Goal: Task Accomplishment & Management: Use online tool/utility

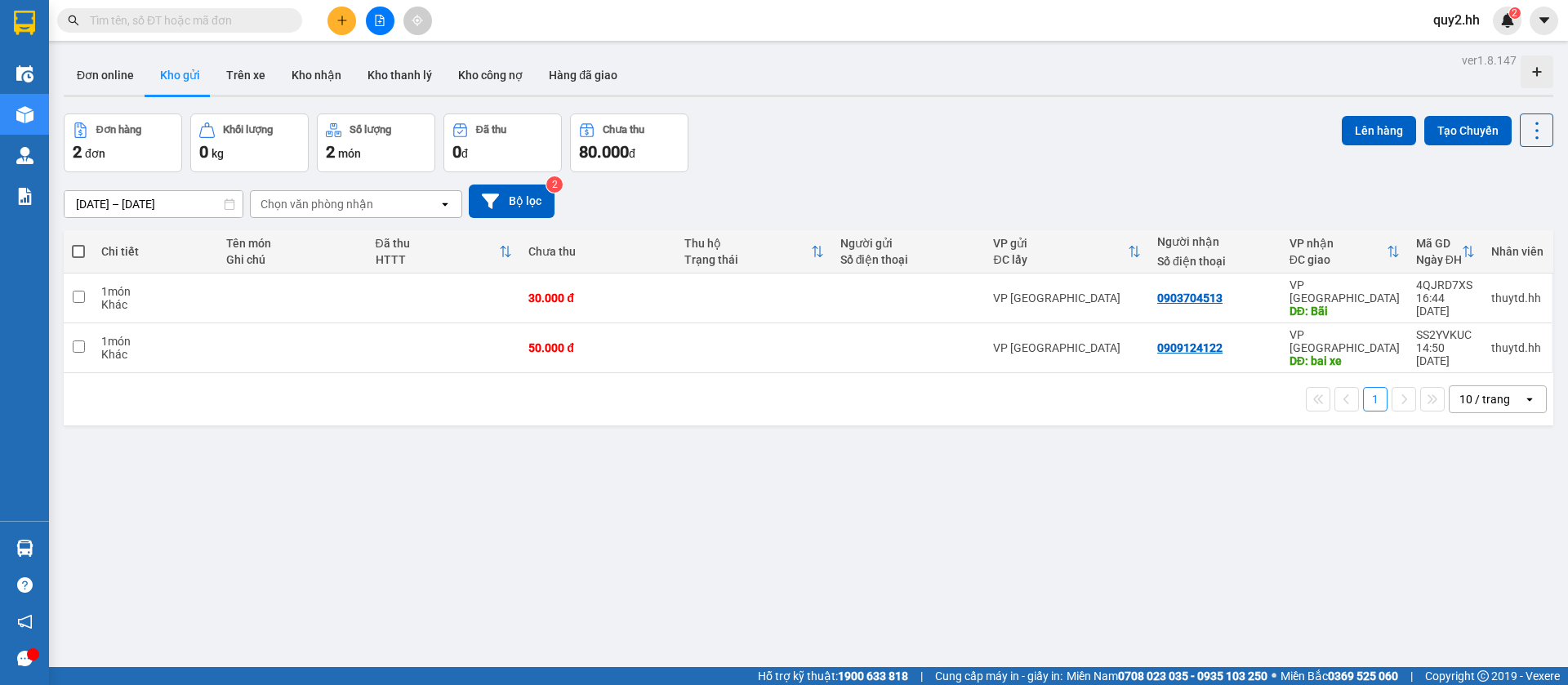
click at [79, 248] on span at bounding box center [78, 252] width 13 height 13
click at [78, 243] on input "checkbox" at bounding box center [78, 243] width 0 height 0
checkbox input "true"
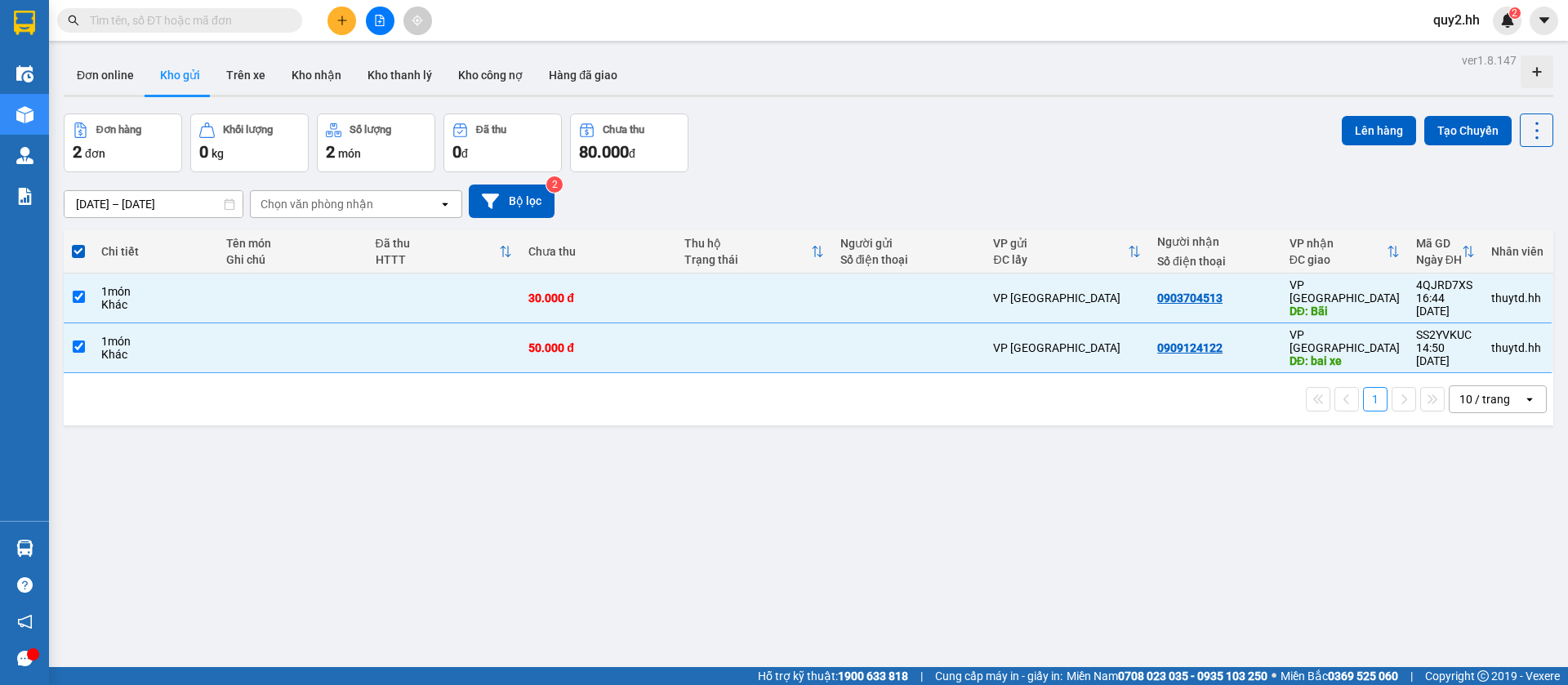
click at [79, 248] on span at bounding box center [78, 252] width 13 height 13
click at [78, 243] on input "checkbox" at bounding box center [78, 243] width 0 height 0
checkbox input "false"
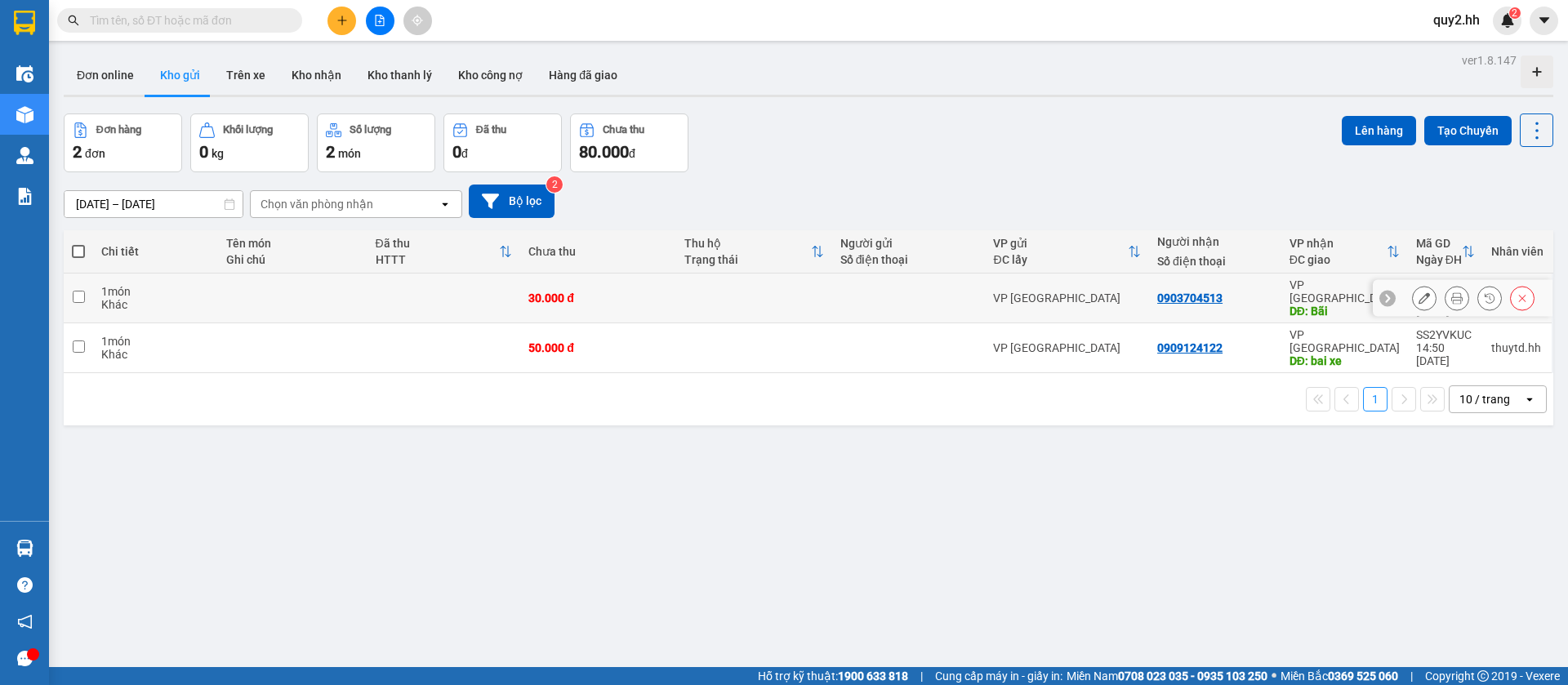
click at [81, 291] on input "checkbox" at bounding box center [78, 296] width 12 height 12
checkbox input "true"
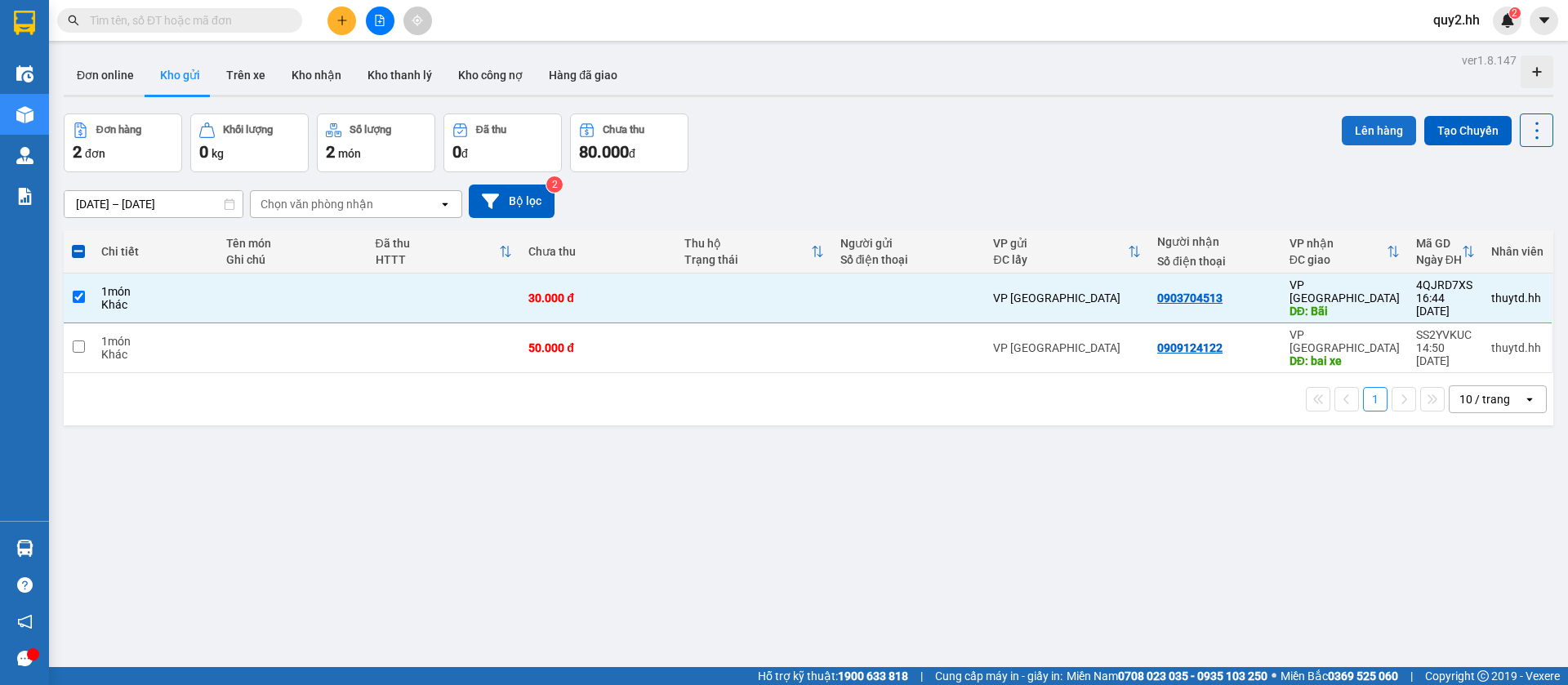
click at [1350, 127] on button "Lên hàng" at bounding box center [1380, 130] width 75 height 30
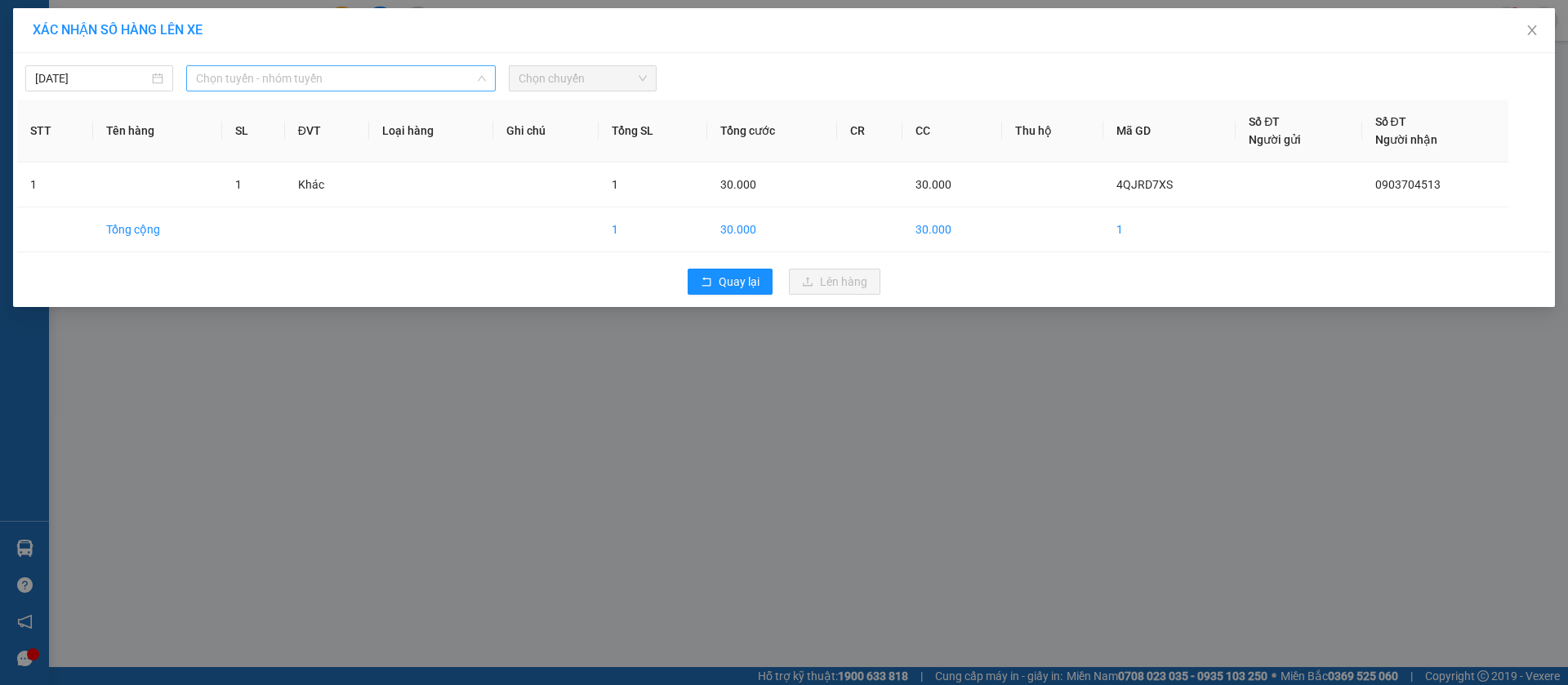
click at [301, 80] on span "Chọn tuyến - nhóm tuyến" at bounding box center [340, 78] width 290 height 24
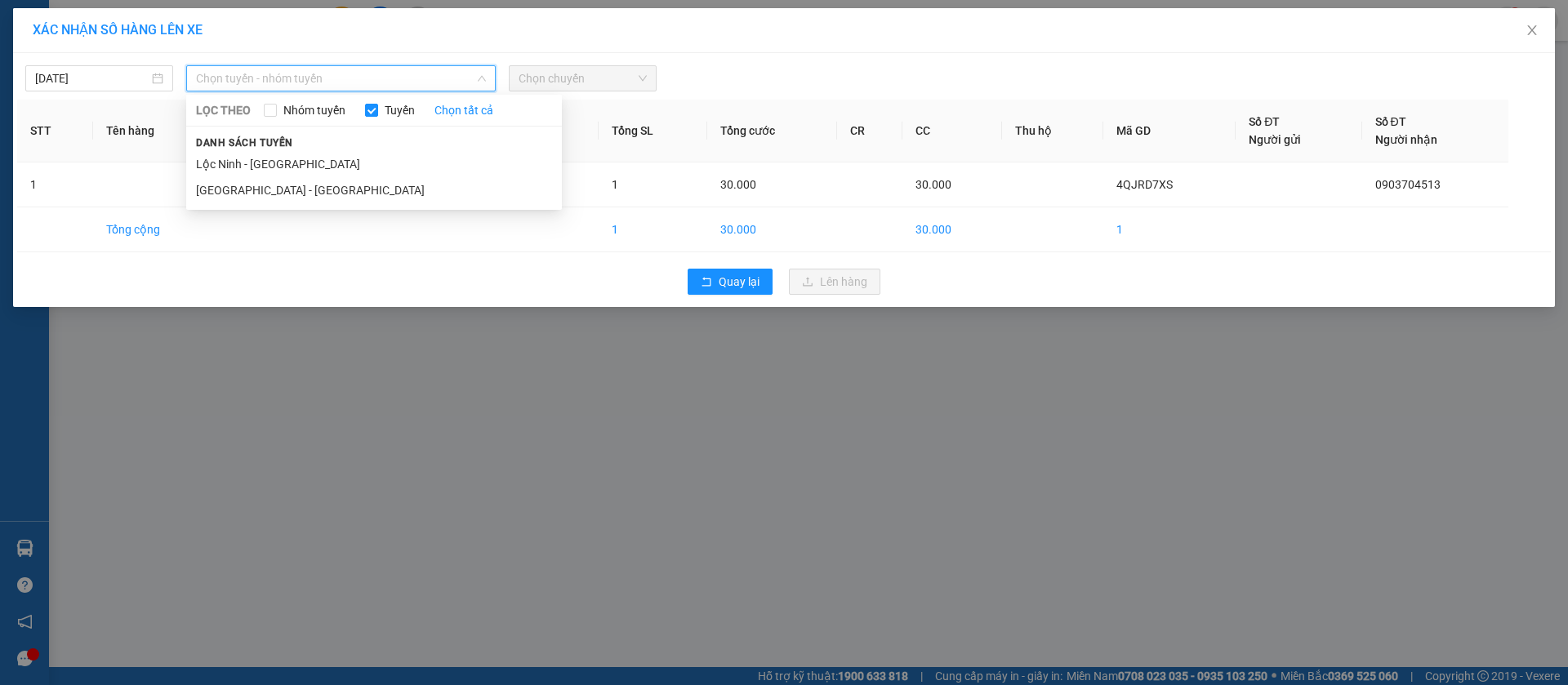
click at [287, 159] on li "Lộc Ninh - Sài Gòn" at bounding box center [374, 164] width 376 height 26
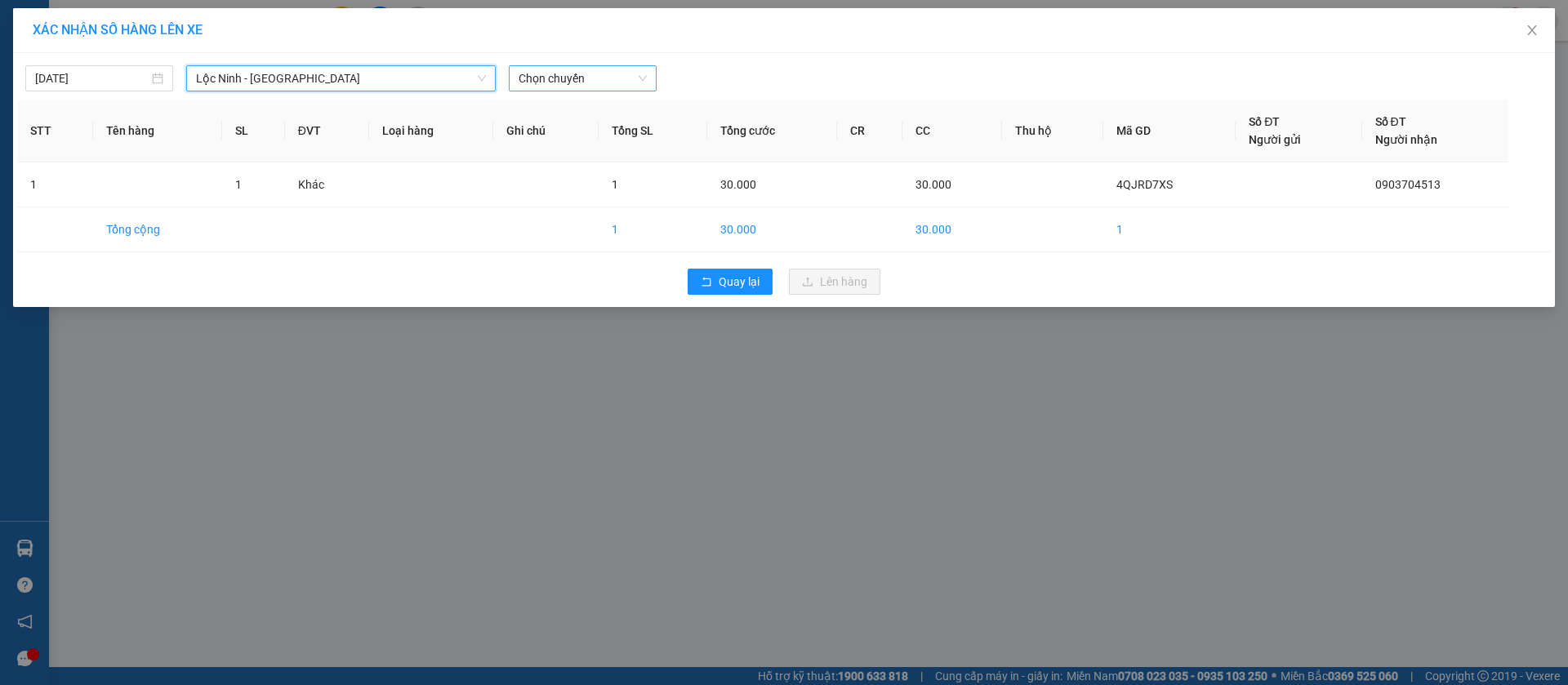
click at [572, 70] on span "Chọn chuyến" at bounding box center [583, 78] width 129 height 24
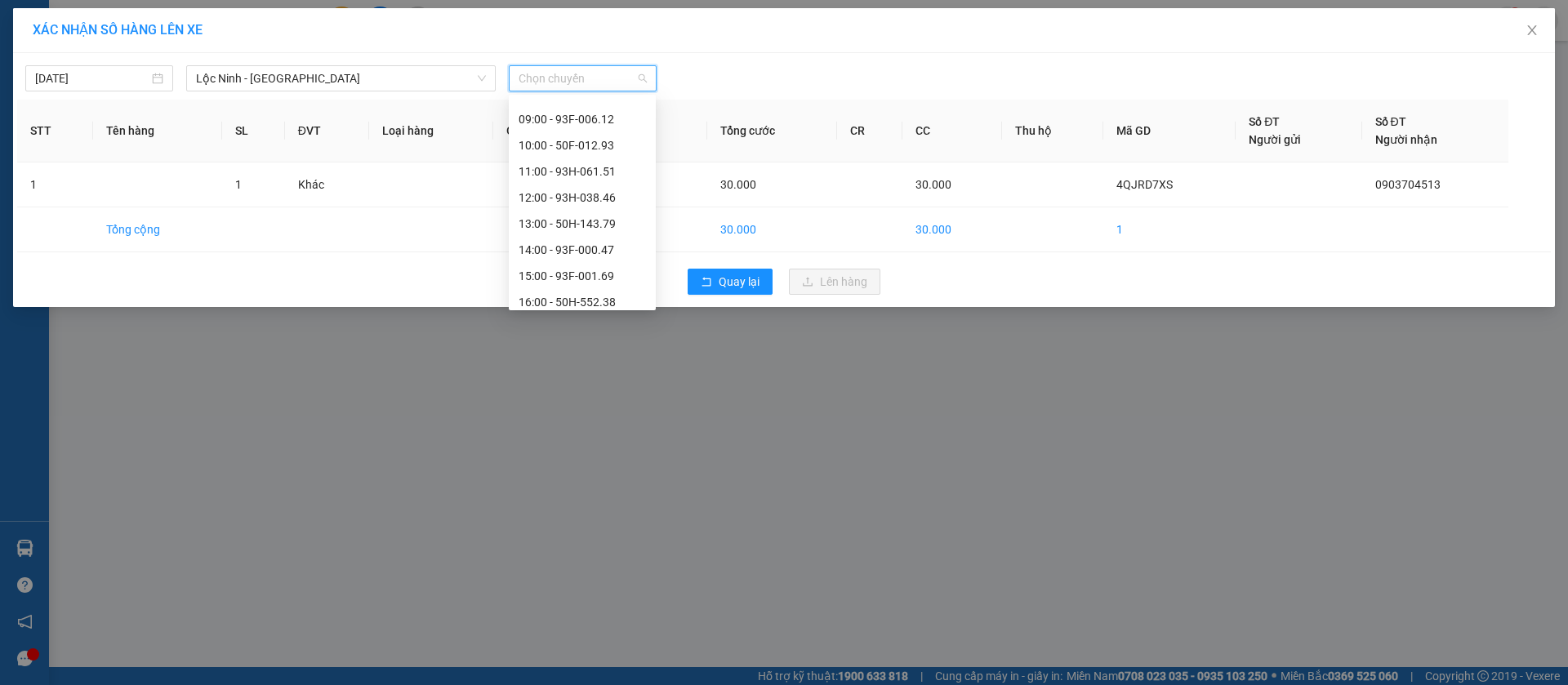
scroll to position [313, 0]
click at [559, 266] on div "17:00 - 93H-044.95" at bounding box center [582, 267] width 128 height 18
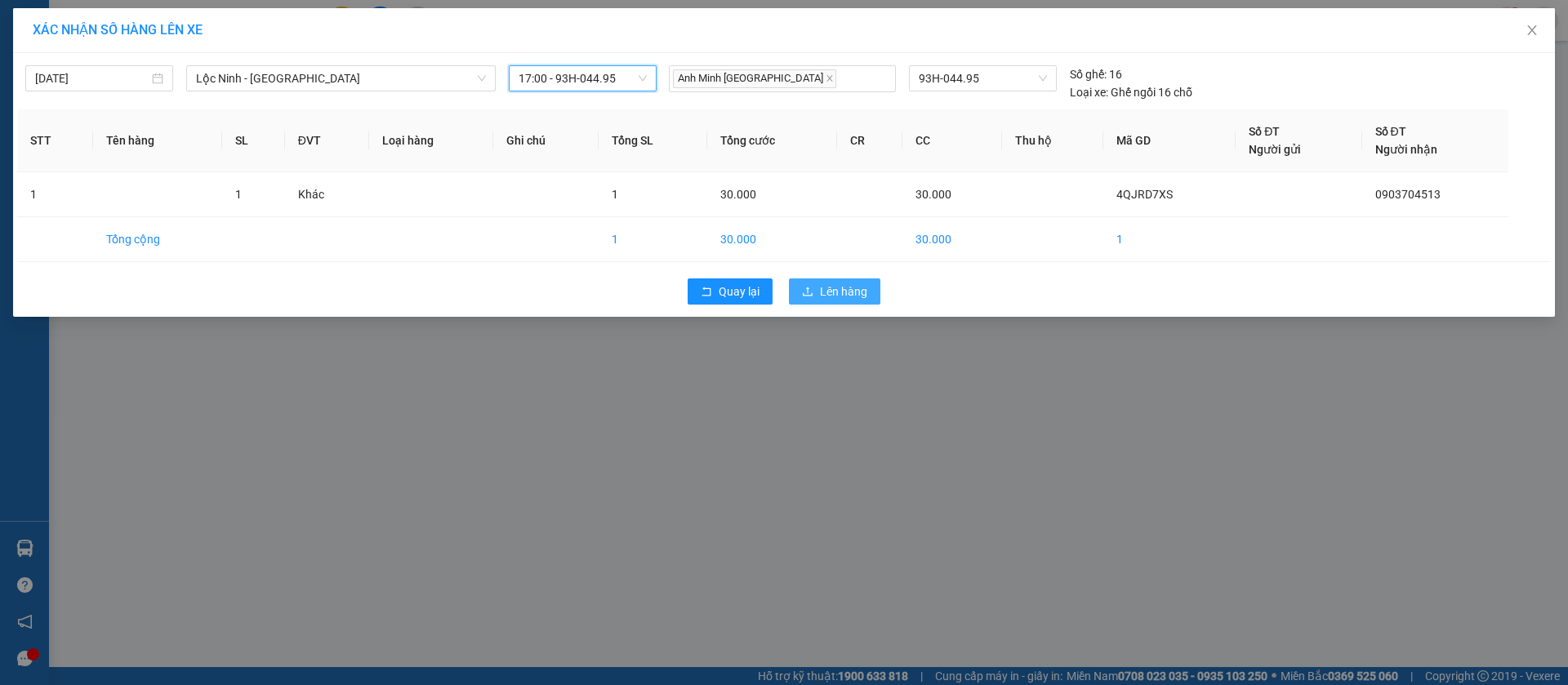
click at [863, 292] on span "Lên hàng" at bounding box center [844, 291] width 48 height 18
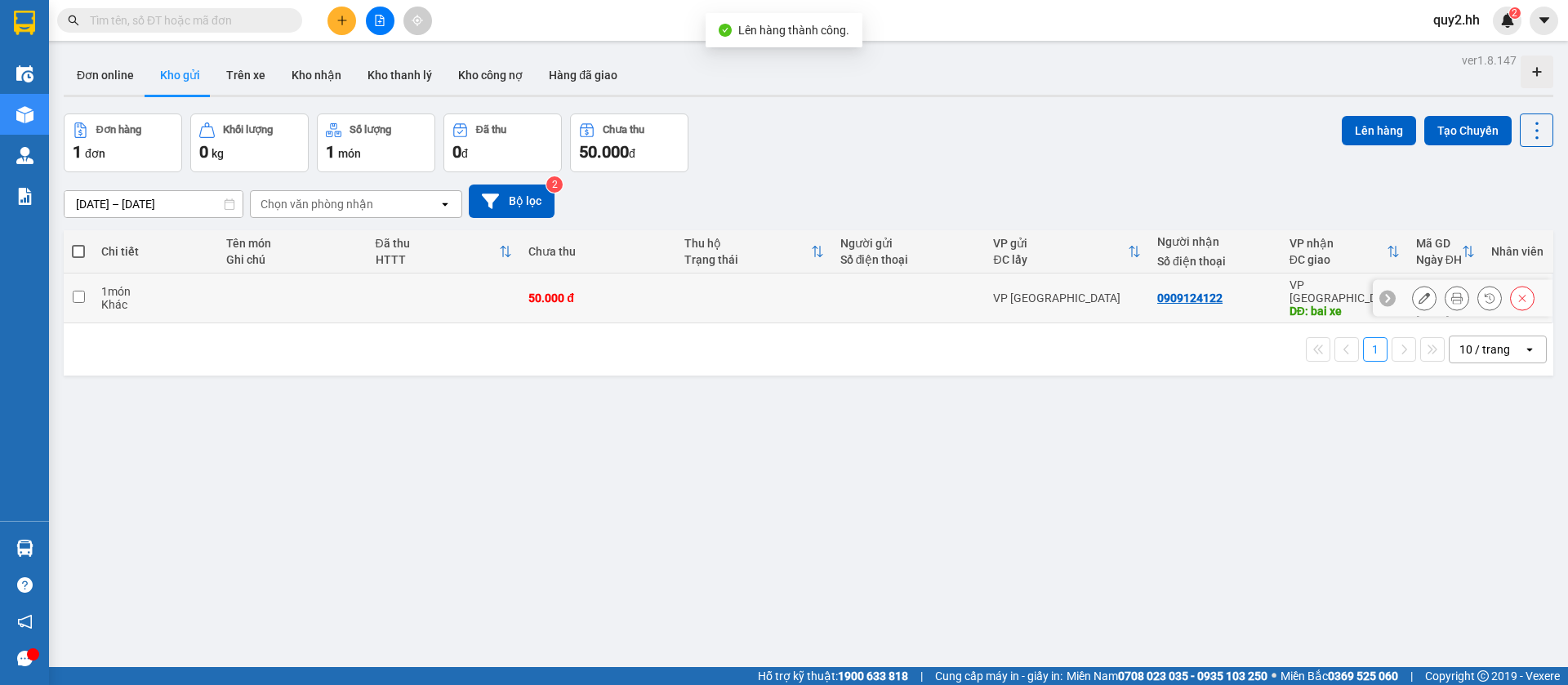
click at [74, 291] on input "checkbox" at bounding box center [78, 296] width 12 height 12
checkbox input "true"
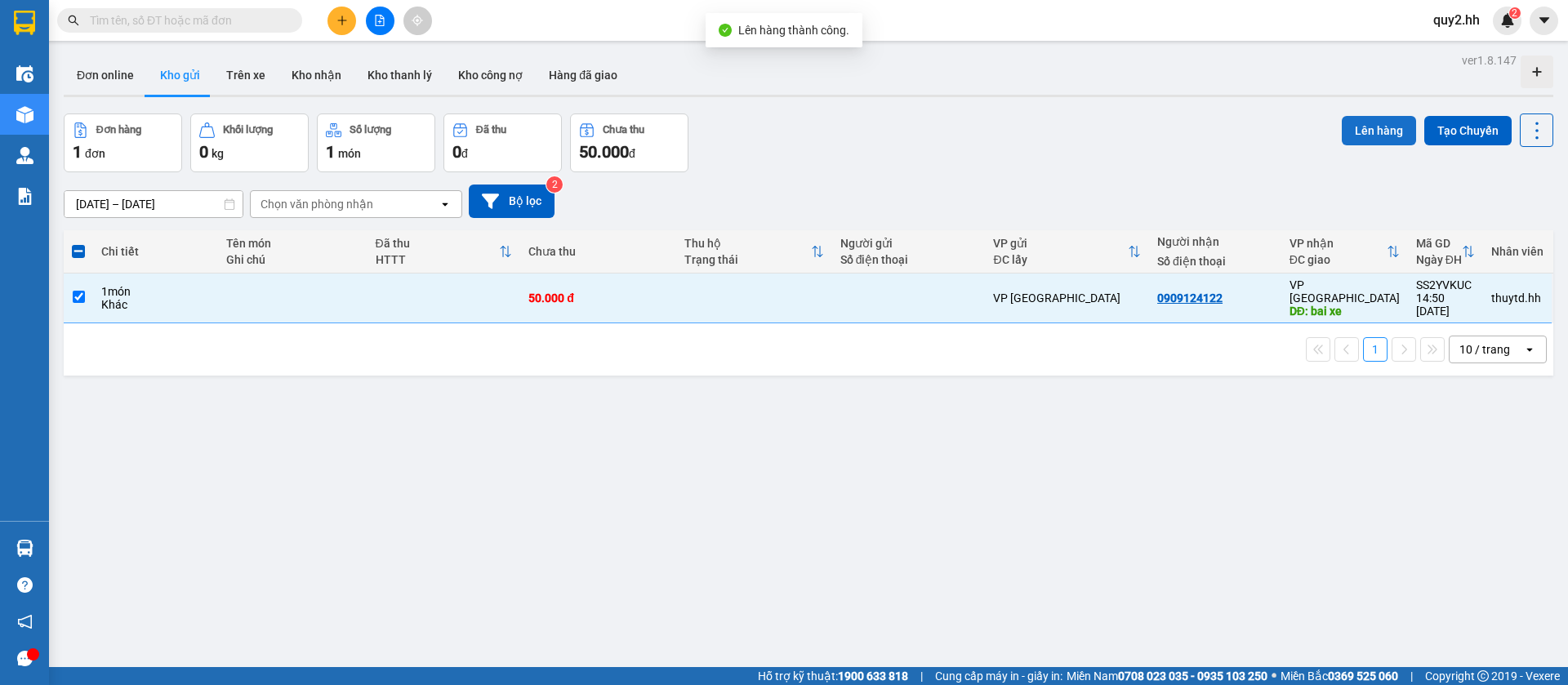
click at [1363, 120] on button "Lên hàng" at bounding box center [1380, 130] width 75 height 30
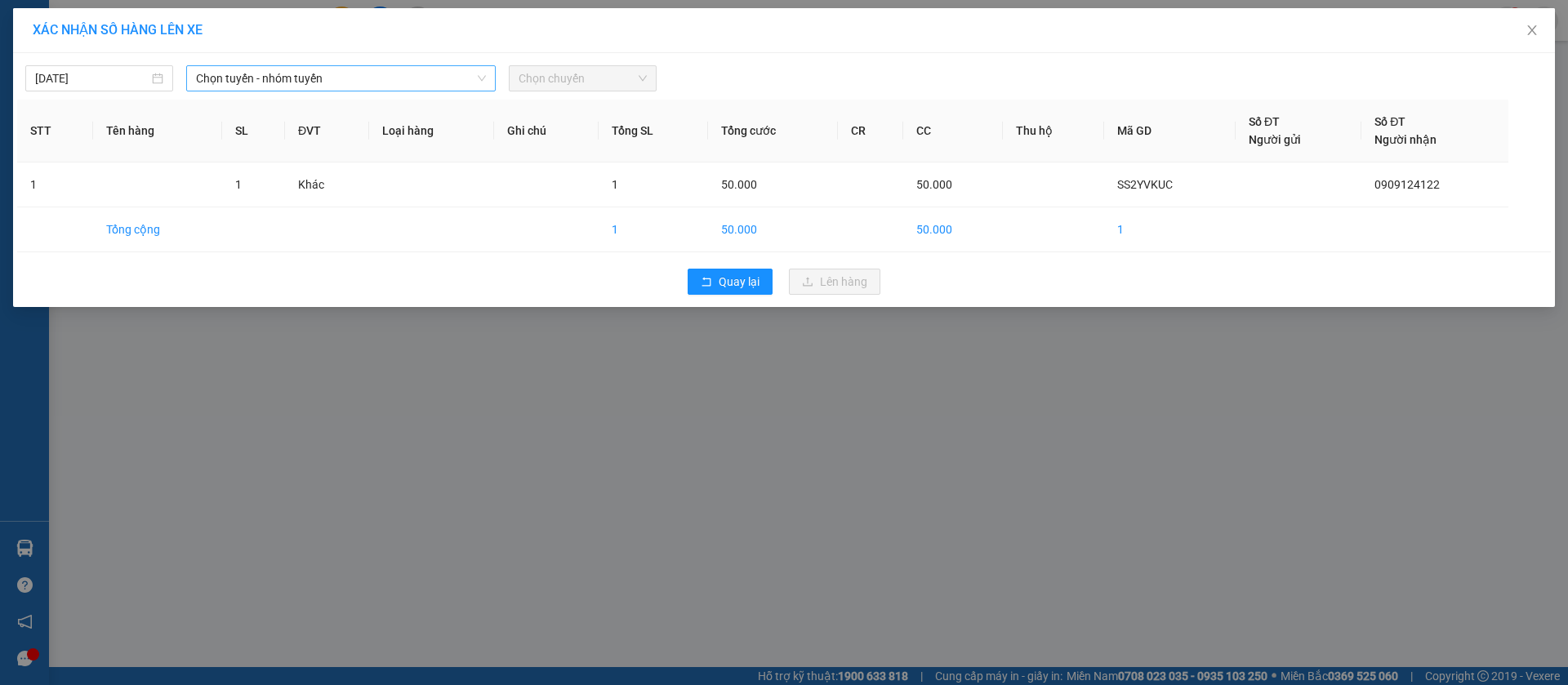
click at [426, 89] on span "Chọn tuyến - nhóm tuyến" at bounding box center [340, 78] width 290 height 24
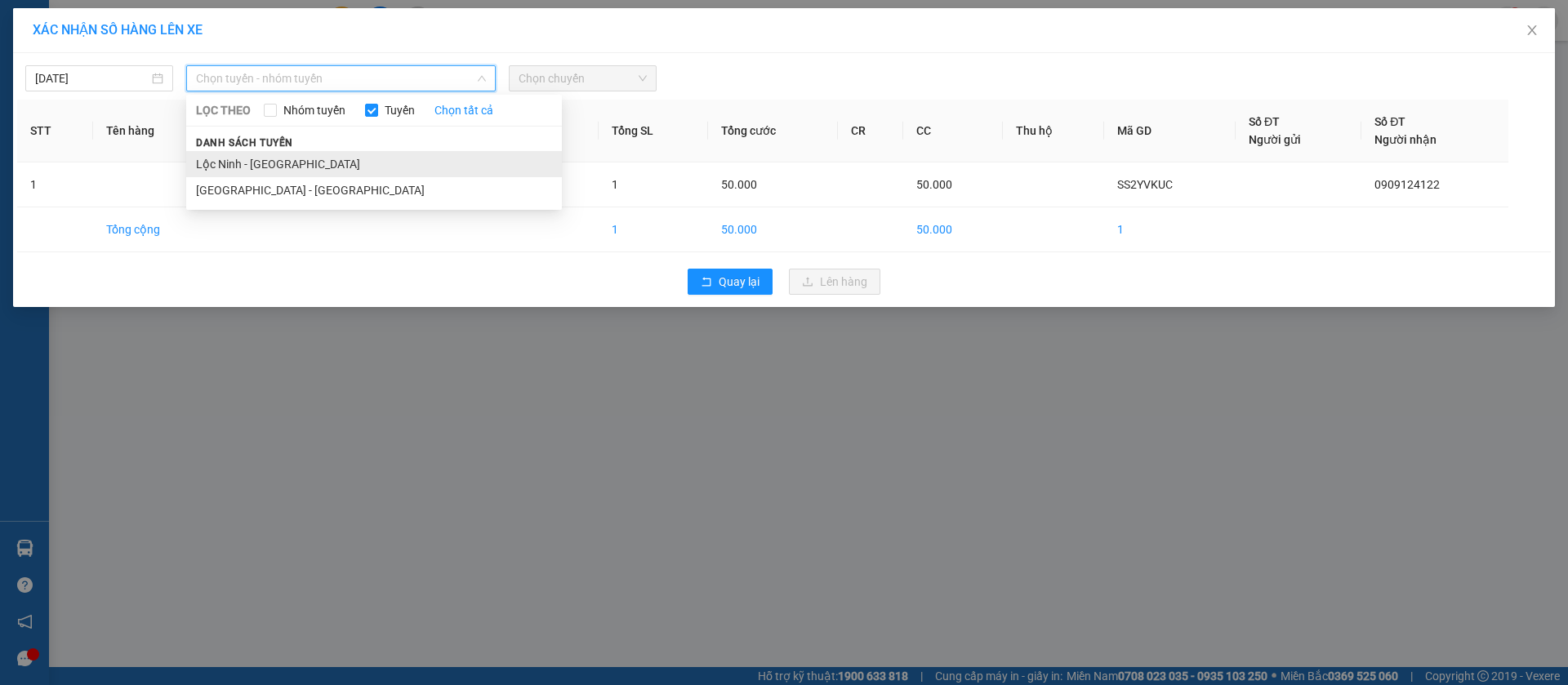
click at [393, 170] on li "Lộc Ninh - Sài Gòn" at bounding box center [374, 164] width 376 height 26
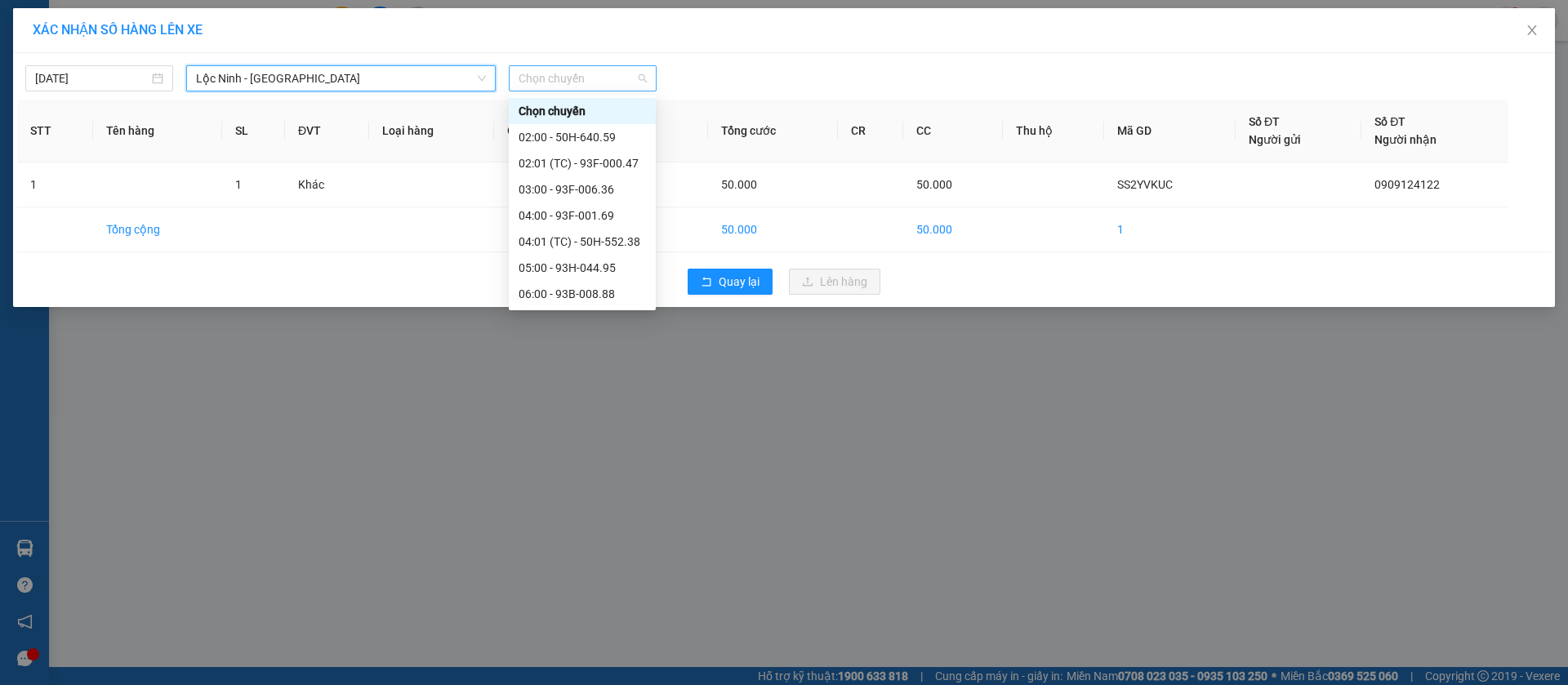
click at [571, 69] on span "Chọn chuyến" at bounding box center [583, 78] width 129 height 24
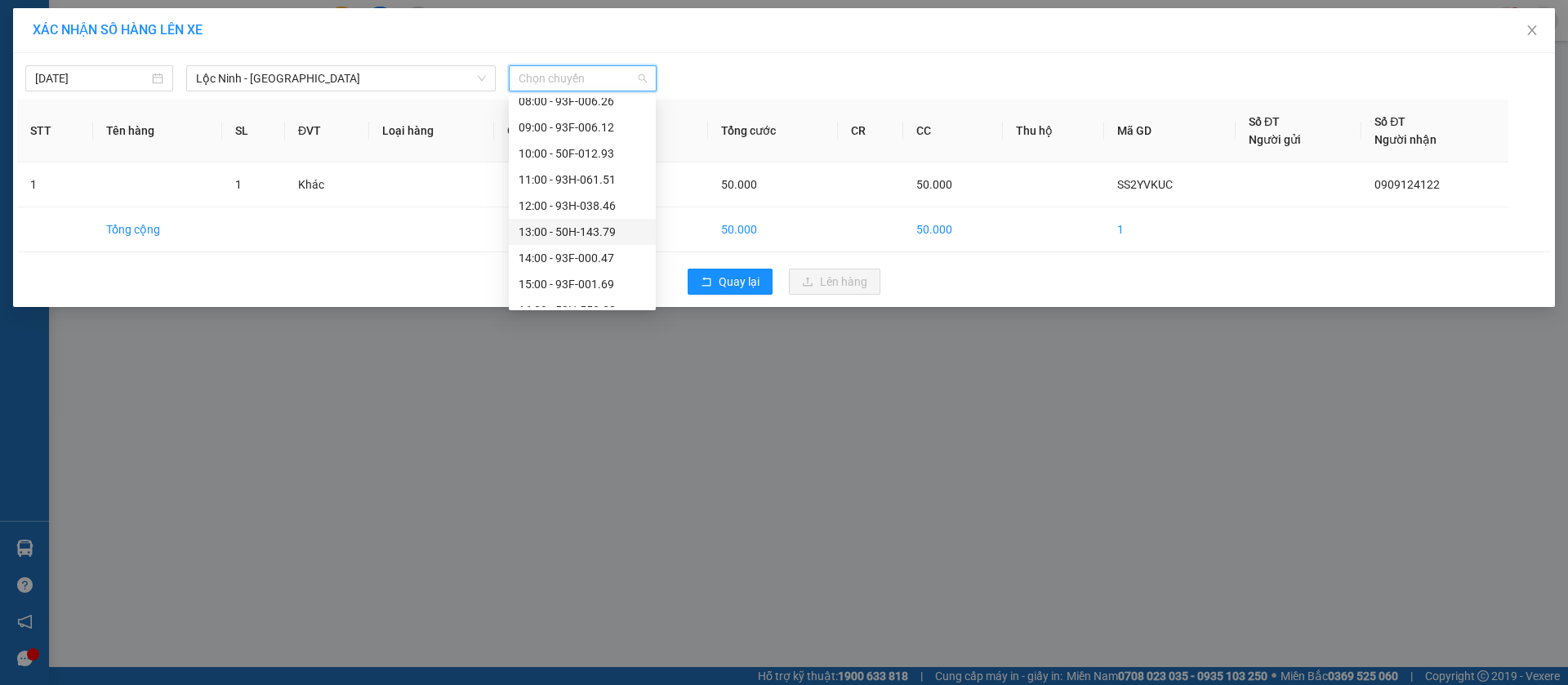
scroll to position [313, 0]
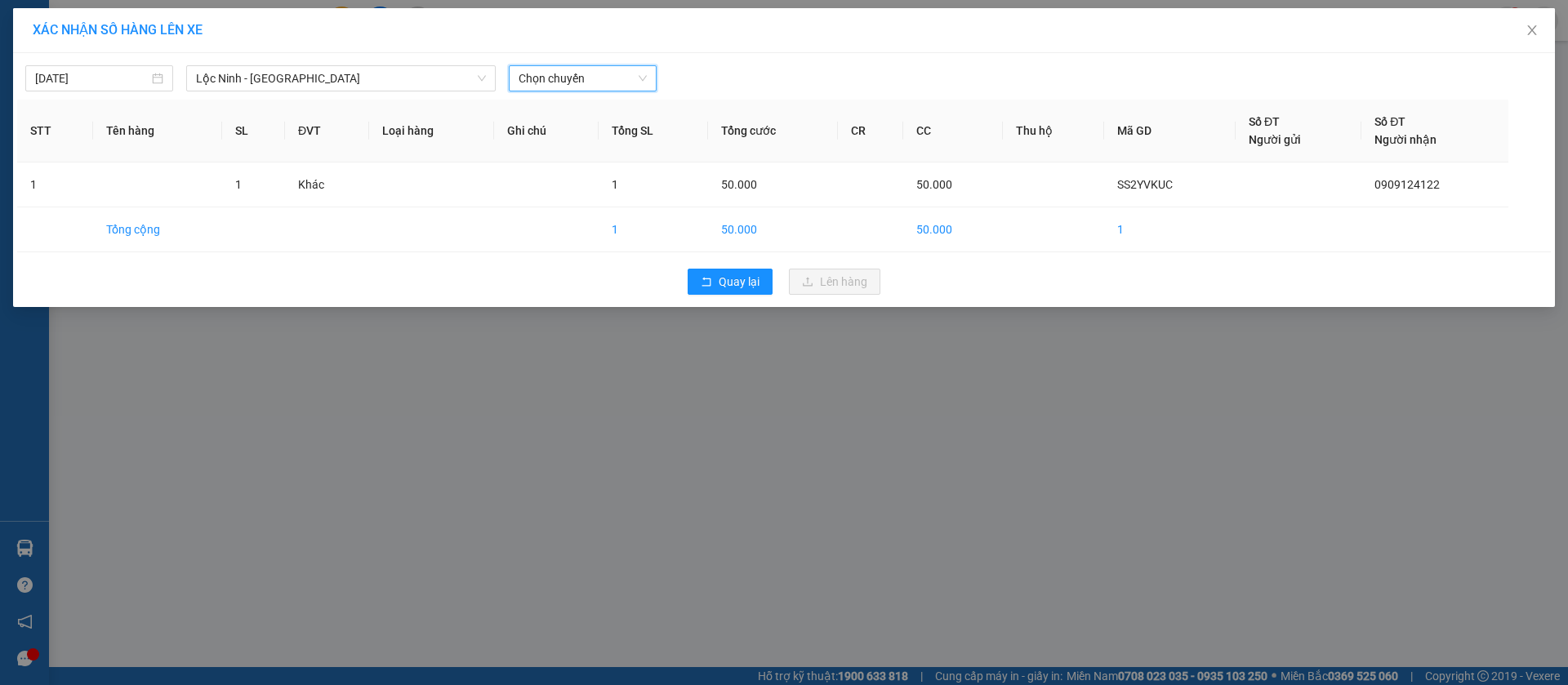
click at [537, 78] on span "Chọn chuyến" at bounding box center [583, 78] width 129 height 24
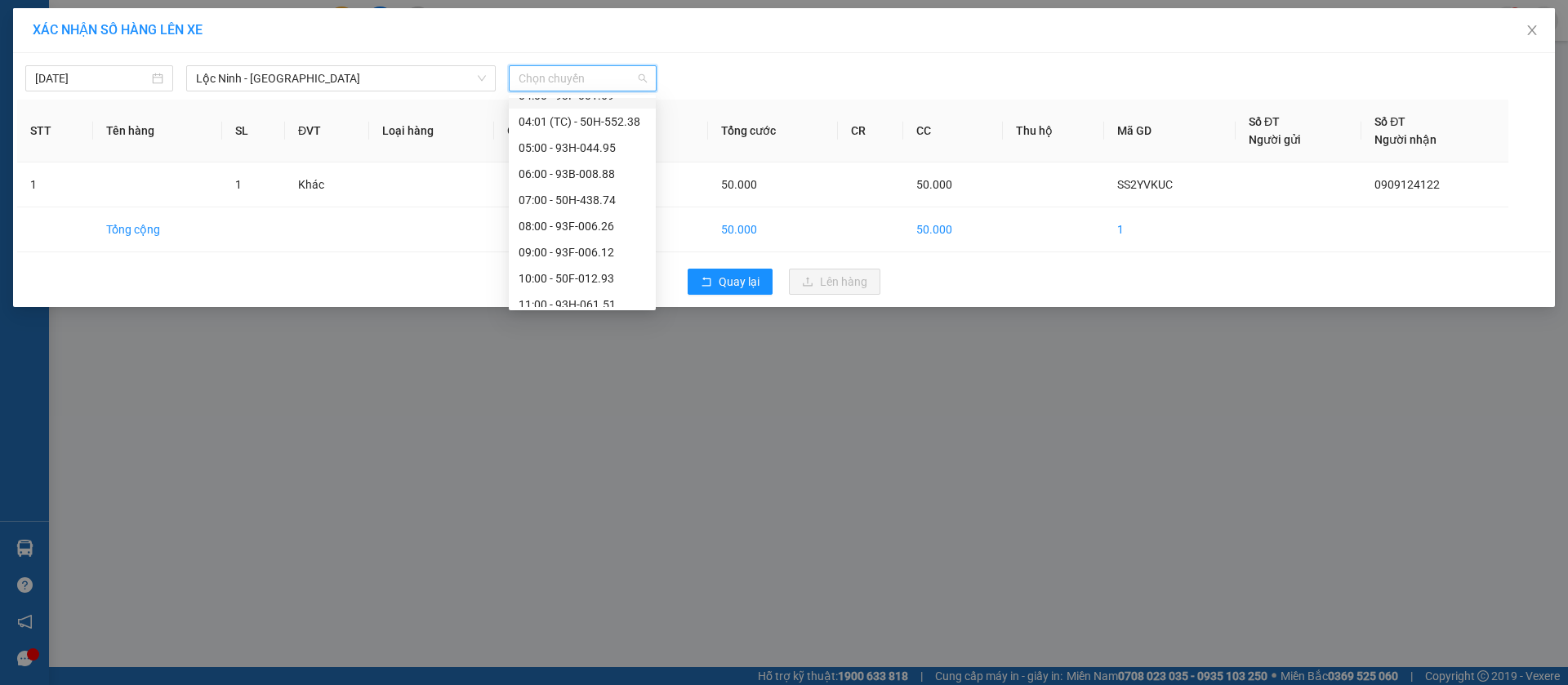
scroll to position [245, 0]
click at [551, 177] on div "11:00 - 93H-061.51" at bounding box center [582, 179] width 128 height 18
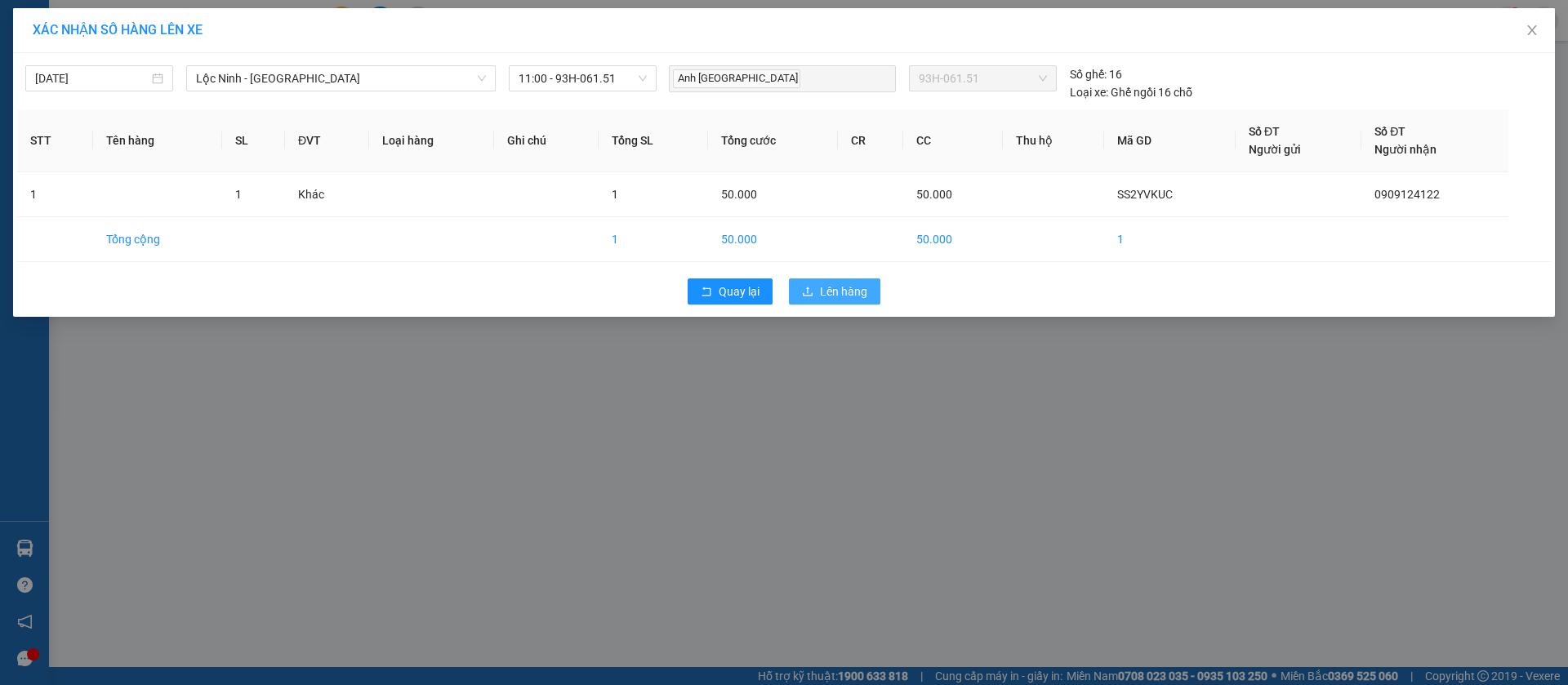
click at [857, 299] on span "Lên hàng" at bounding box center [844, 291] width 48 height 18
